Goal: Transaction & Acquisition: Purchase product/service

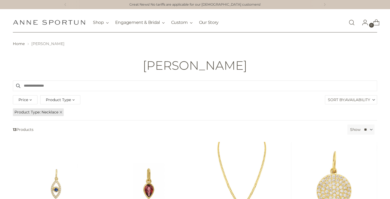
click at [55, 102] on span "Product Type" at bounding box center [58, 100] width 25 height 6
click at [58, 127] on span "Earrings" at bounding box center [58, 129] width 16 height 5
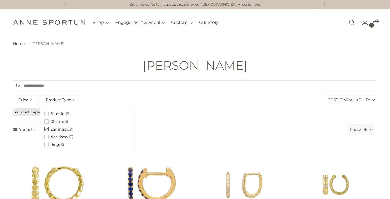
click at [138, 35] on header "Home Alexa Jill Alexa Jill" at bounding box center [195, 56] width 390 height 48
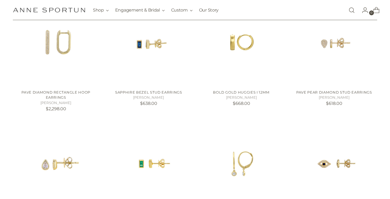
scroll to position [509, 0]
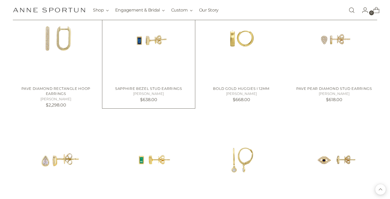
click at [0, 0] on img "SAPPHIRE BEZEL STUD EARRINGS" at bounding box center [0, 0] width 0 height 0
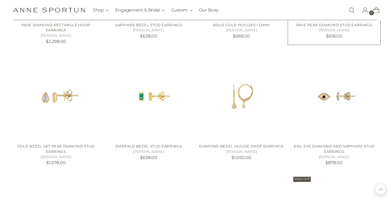
scroll to position [576, 0]
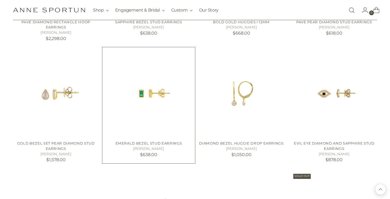
click at [0, 0] on img "EMERALD BEZEL STUD EARRINGS" at bounding box center [0, 0] width 0 height 0
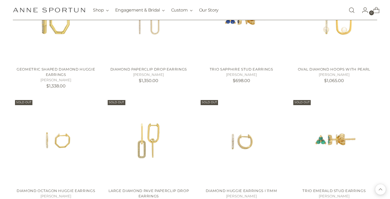
scroll to position [779, 0]
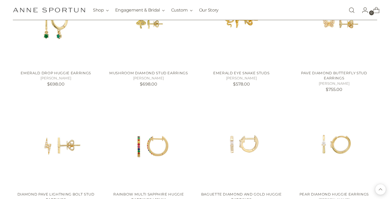
scroll to position [283, 0]
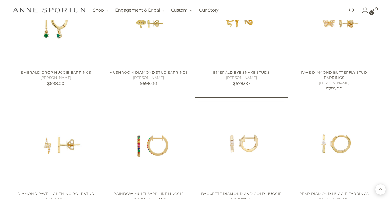
click at [0, 0] on img "BAGUETTE DIAMOND AND GOLD HUGGIE EARRINGS" at bounding box center [0, 0] width 0 height 0
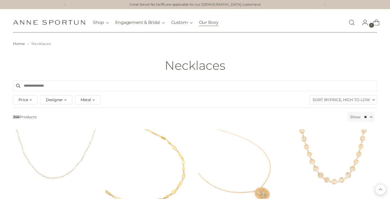
scroll to position [1388, 0]
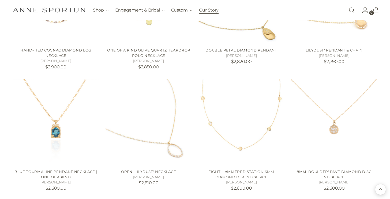
click at [208, 9] on link "Our Story" at bounding box center [209, 10] width 20 height 12
